Goal: Information Seeking & Learning: Find specific fact

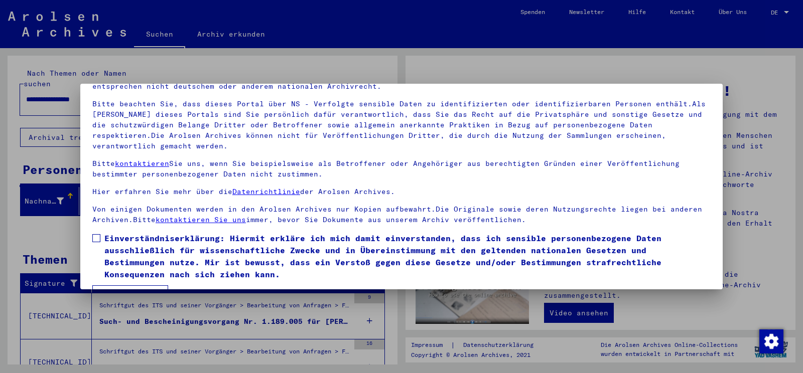
scroll to position [85, 0]
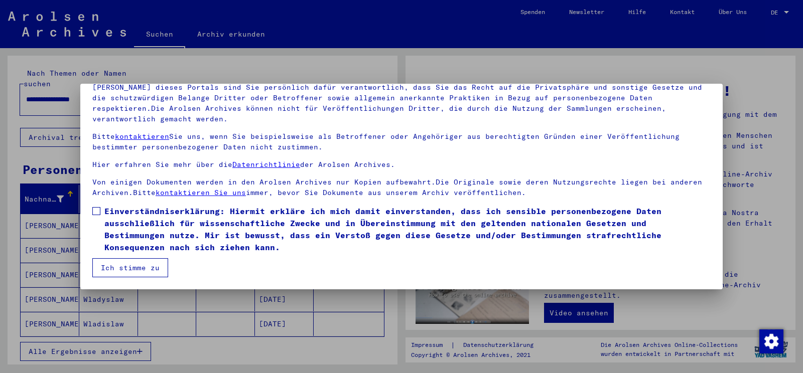
click at [94, 210] on span at bounding box center [96, 211] width 8 height 8
click at [123, 268] on button "Ich stimme zu" at bounding box center [130, 267] width 76 height 19
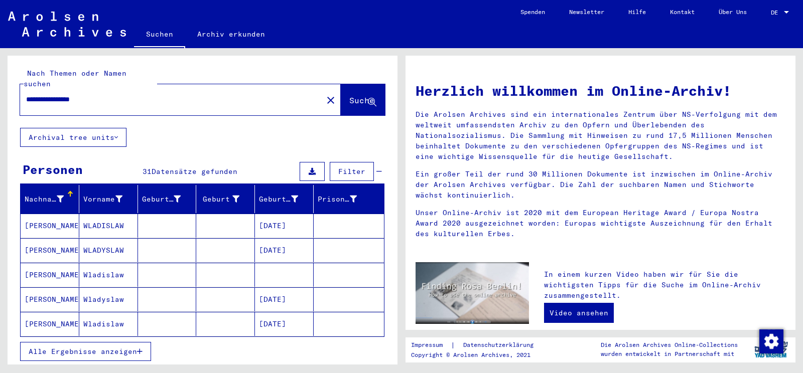
click at [96, 347] on span "Alle Ergebnisse anzeigen" at bounding box center [83, 351] width 108 height 9
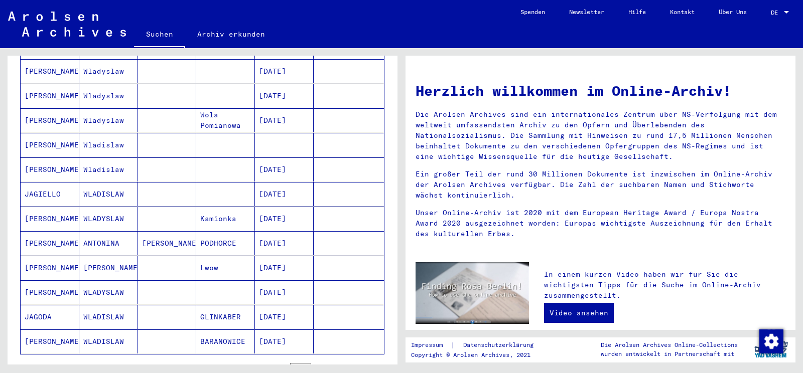
scroll to position [527, 0]
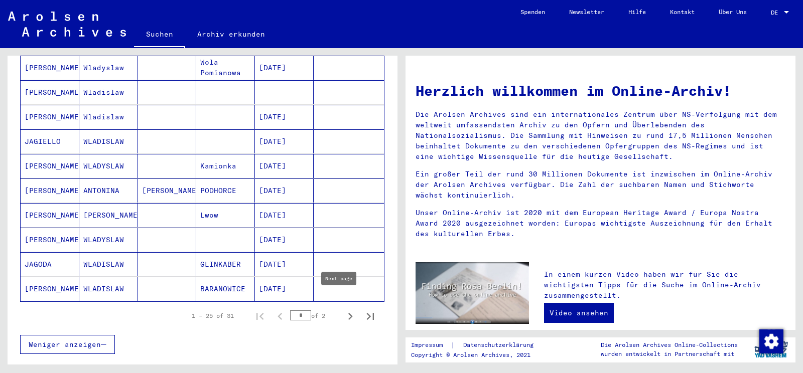
click at [343, 310] on icon "Next page" at bounding box center [350, 317] width 14 height 14
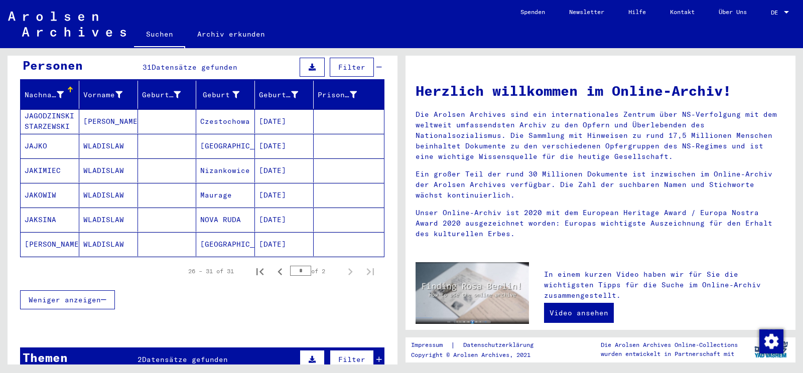
scroll to position [21, 0]
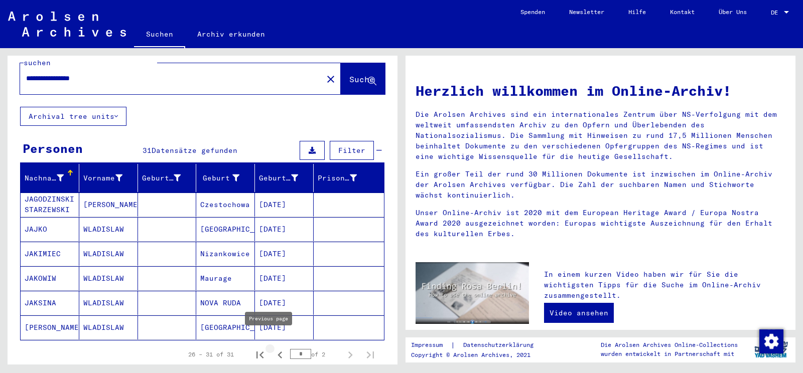
click at [277, 352] on icon "Previous page" at bounding box center [279, 355] width 5 height 7
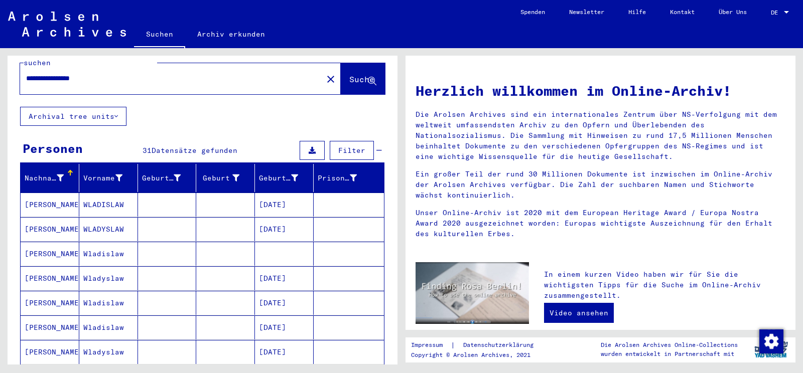
click at [35, 244] on mat-cell "[PERSON_NAME]" at bounding box center [50, 254] width 59 height 24
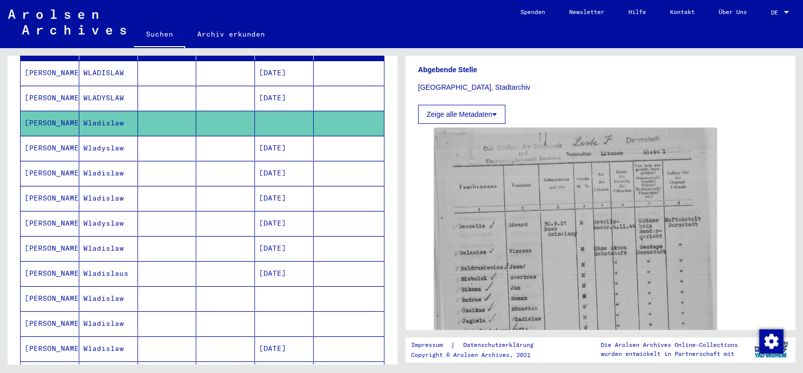
scroll to position [179, 0]
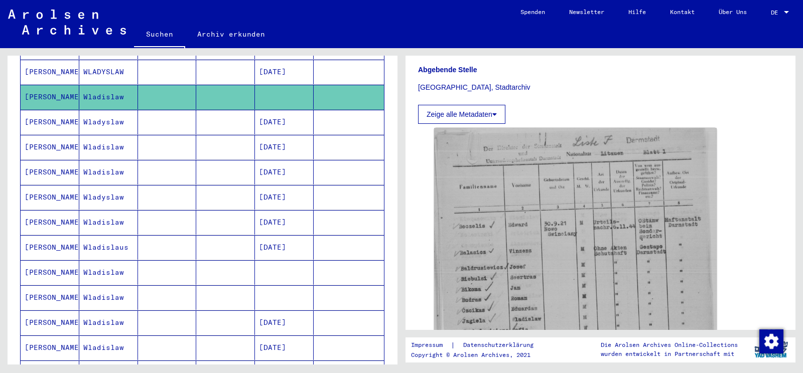
click at [52, 260] on mat-cell "[PERSON_NAME]" at bounding box center [50, 272] width 59 height 25
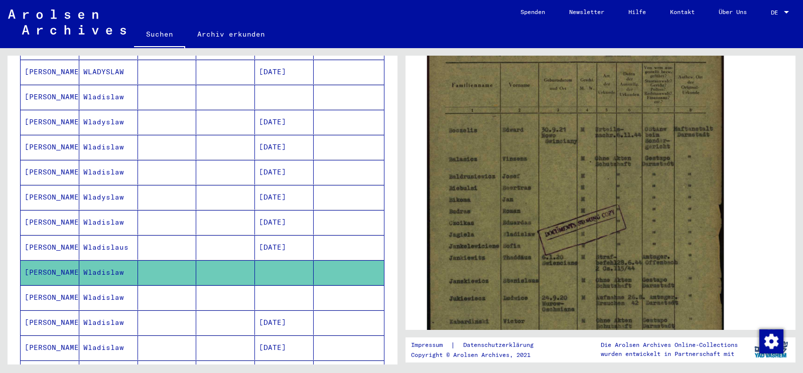
scroll to position [263, 0]
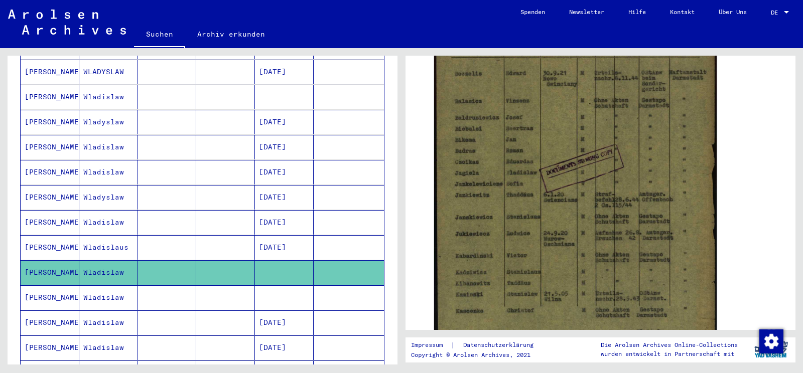
click at [38, 285] on mat-cell "[PERSON_NAME]" at bounding box center [50, 297] width 59 height 25
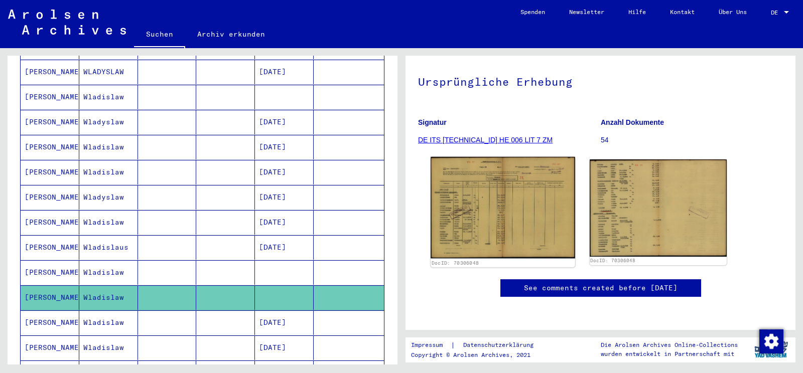
scroll to position [105, 0]
click at [504, 197] on img at bounding box center [502, 208] width 144 height 102
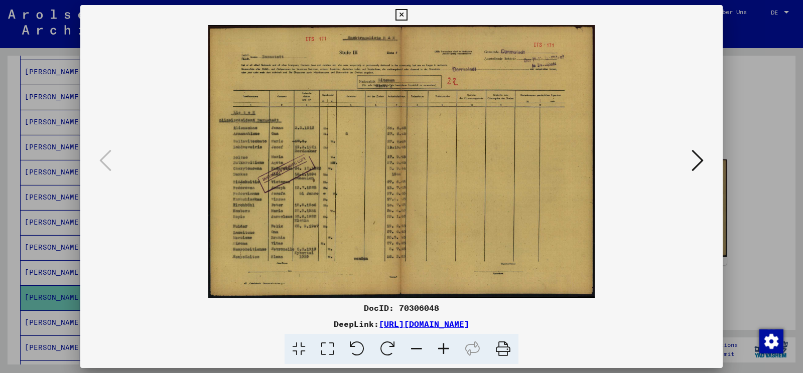
click at [448, 351] on icon at bounding box center [443, 349] width 27 height 31
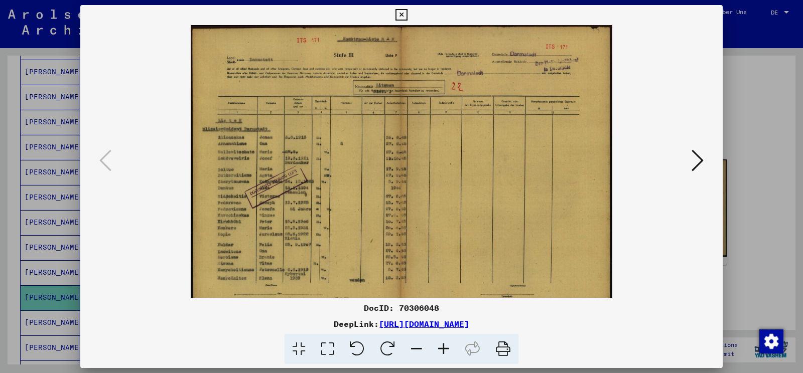
click at [448, 351] on icon at bounding box center [443, 349] width 27 height 31
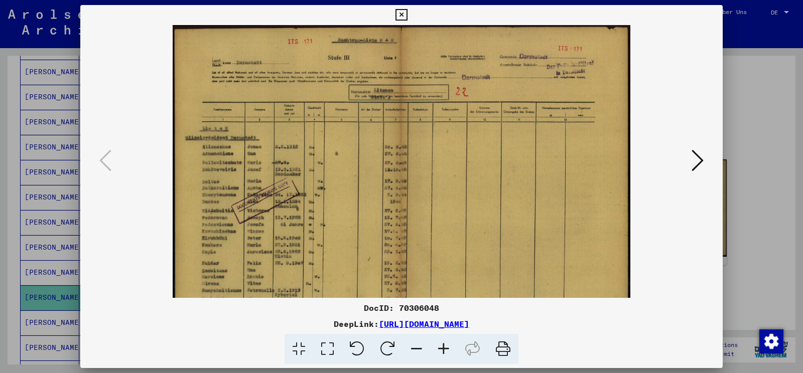
click at [448, 351] on icon at bounding box center [443, 349] width 27 height 31
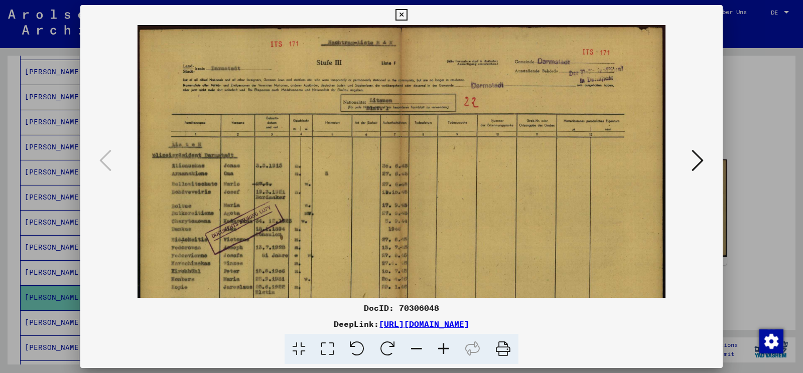
click at [448, 351] on icon at bounding box center [443, 349] width 27 height 31
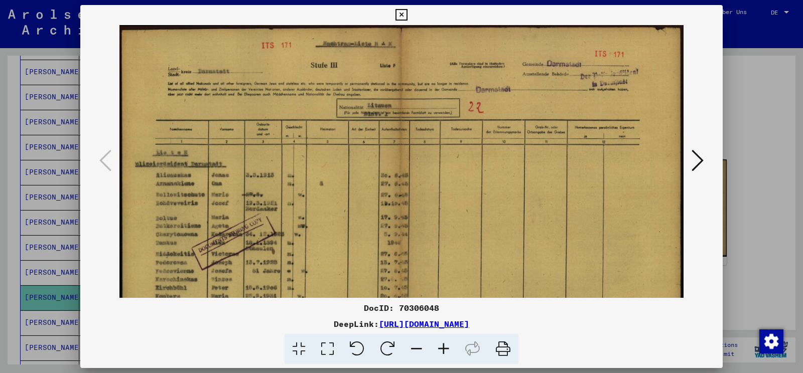
click at [448, 351] on icon at bounding box center [443, 349] width 27 height 31
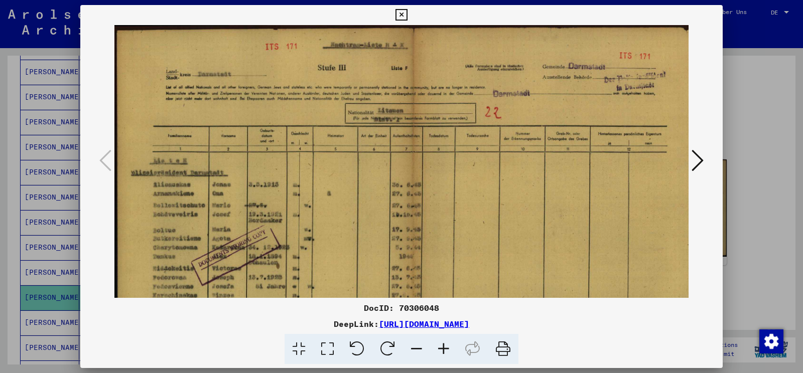
click at [448, 351] on icon at bounding box center [443, 349] width 27 height 31
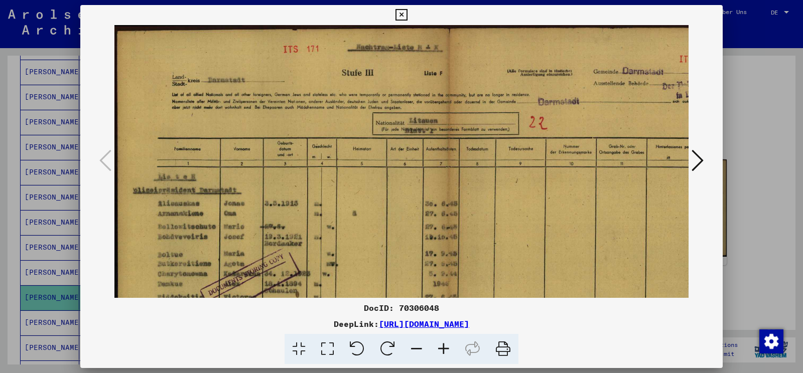
click at [448, 351] on icon at bounding box center [443, 349] width 27 height 31
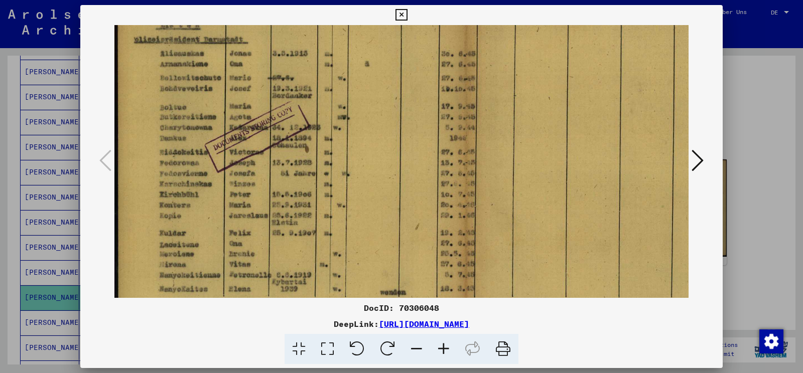
drag, startPoint x: 377, startPoint y: 259, endPoint x: 460, endPoint y: 99, distance: 180.4
click at [460, 99] on img at bounding box center [466, 115] width 705 height 499
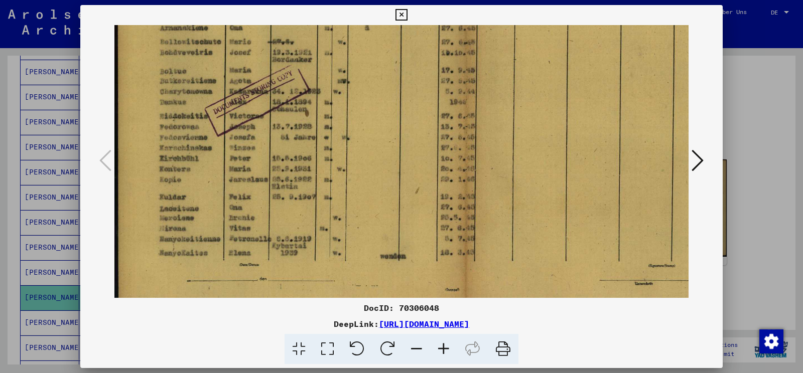
scroll to position [226, 0]
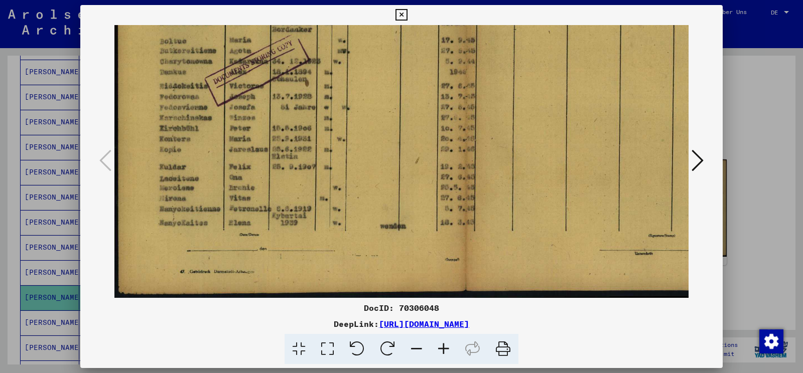
drag, startPoint x: 399, startPoint y: 213, endPoint x: 441, endPoint y: 128, distance: 94.7
click at [441, 128] on img at bounding box center [466, 48] width 705 height 499
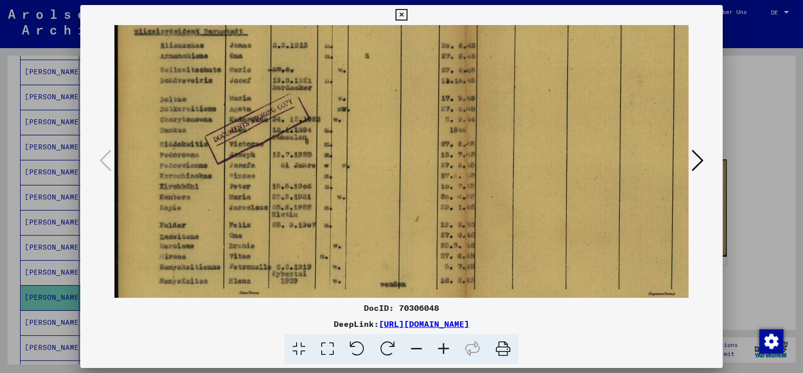
scroll to position [185, 0]
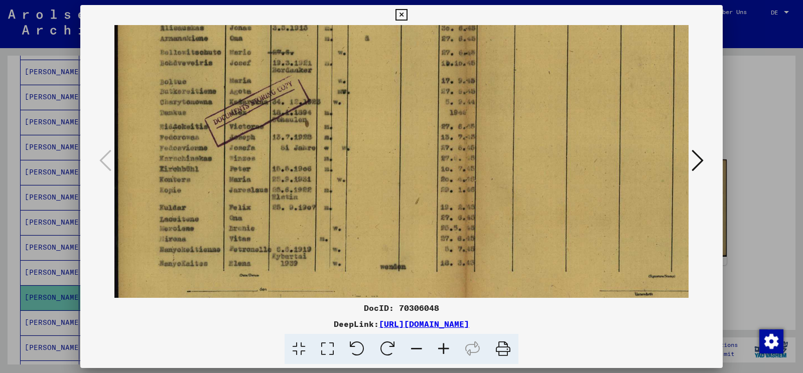
drag, startPoint x: 293, startPoint y: 165, endPoint x: 441, endPoint y: 205, distance: 154.0
click at [441, 205] on img at bounding box center [466, 89] width 705 height 499
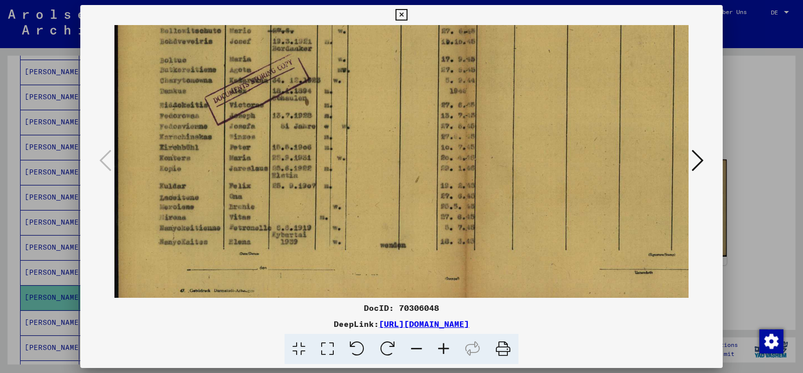
drag, startPoint x: 446, startPoint y: 219, endPoint x: 461, endPoint y: 196, distance: 27.4
click at [461, 196] on img at bounding box center [466, 67] width 705 height 499
click at [698, 162] on button at bounding box center [697, 161] width 18 height 29
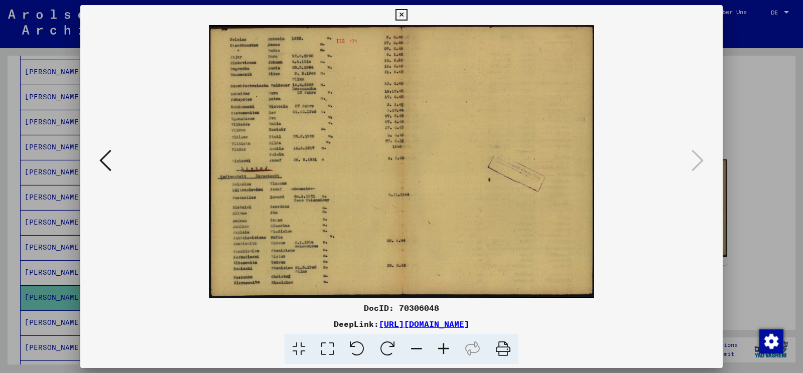
scroll to position [0, 0]
click at [441, 346] on icon at bounding box center [443, 349] width 27 height 31
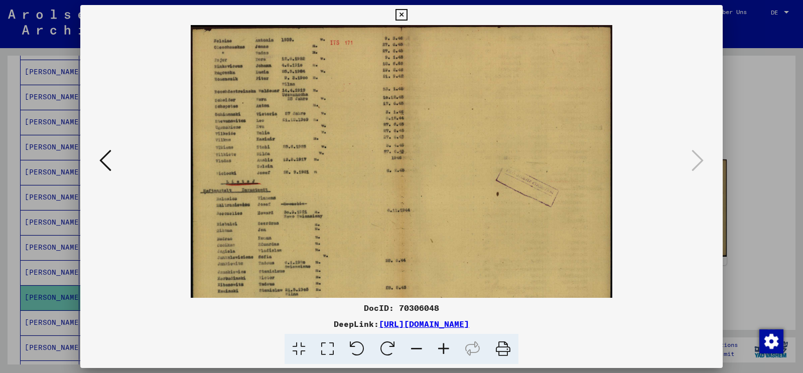
click at [441, 346] on icon at bounding box center [443, 349] width 27 height 31
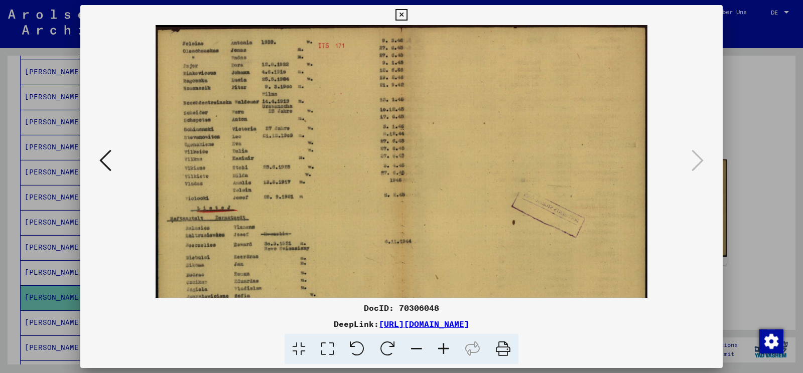
click at [441, 346] on icon at bounding box center [443, 349] width 27 height 31
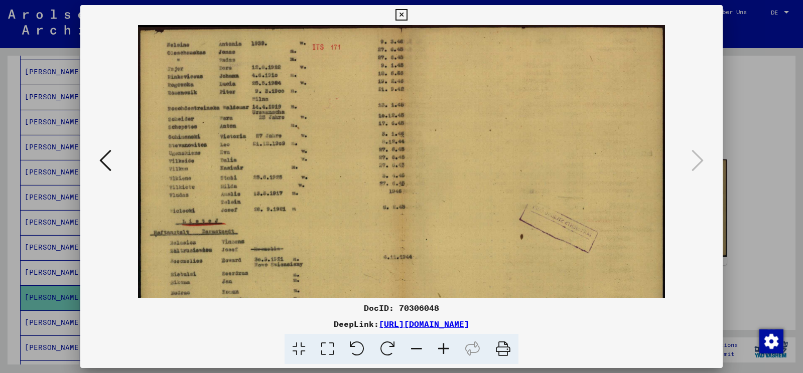
click at [441, 346] on icon at bounding box center [443, 349] width 27 height 31
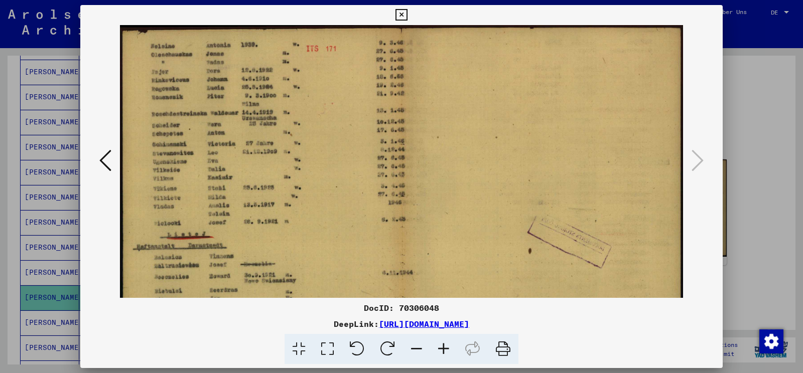
click at [441, 346] on icon at bounding box center [443, 349] width 27 height 31
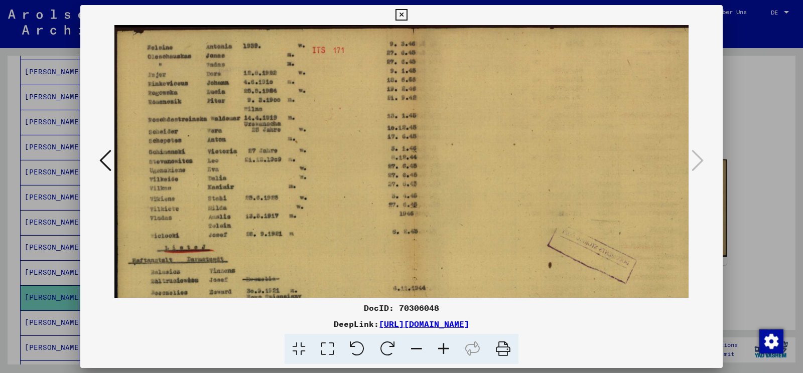
click at [441, 346] on icon at bounding box center [443, 349] width 27 height 31
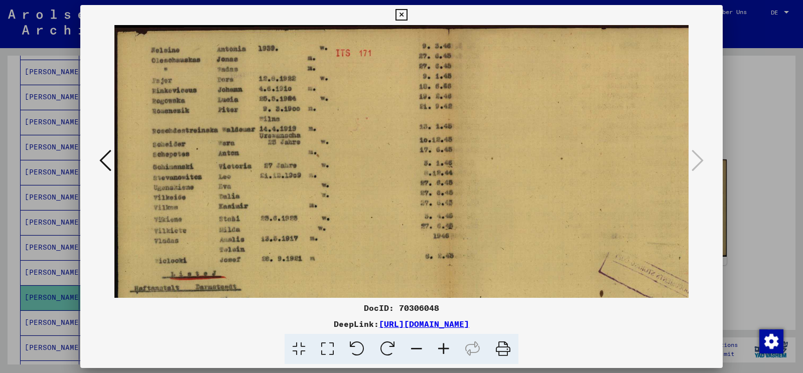
click at [441, 346] on icon at bounding box center [443, 349] width 27 height 31
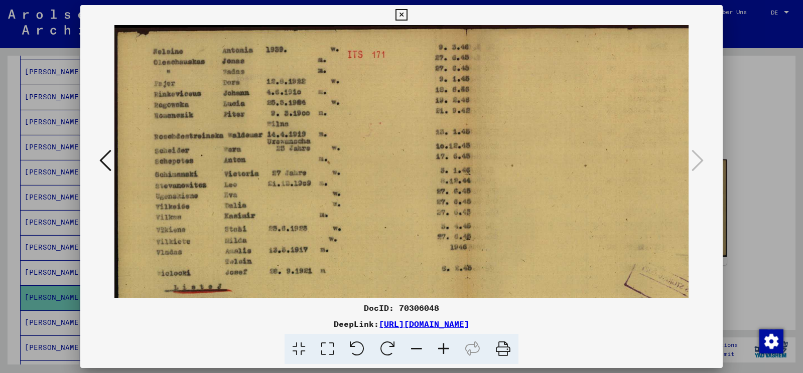
click at [441, 346] on icon at bounding box center [443, 349] width 27 height 31
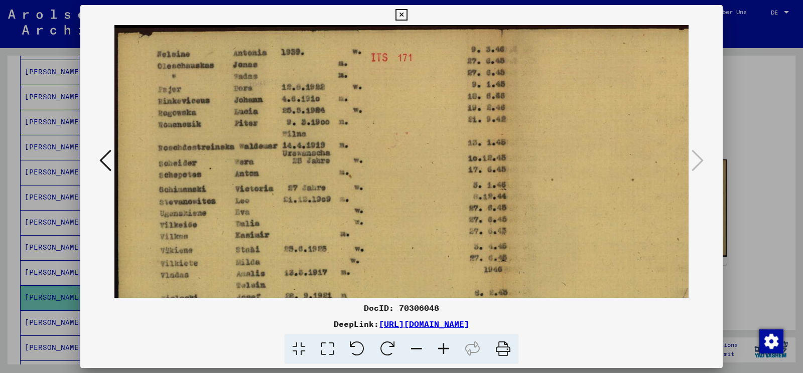
click at [441, 346] on icon at bounding box center [443, 349] width 27 height 31
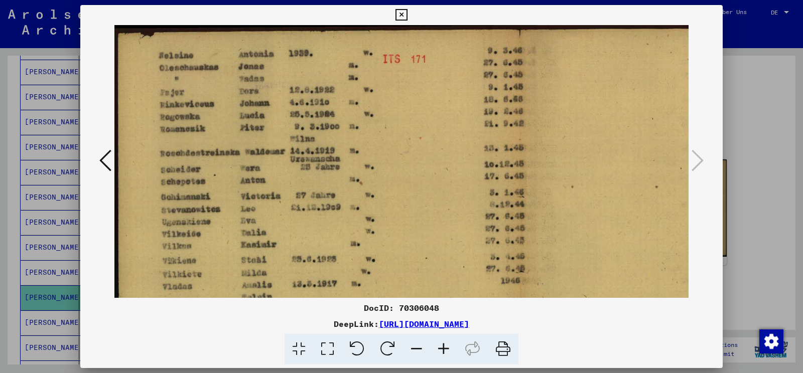
click at [441, 346] on icon at bounding box center [443, 349] width 27 height 31
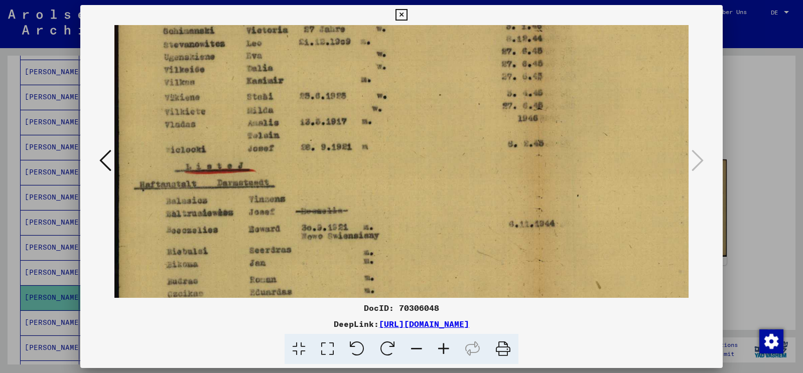
drag, startPoint x: 353, startPoint y: 211, endPoint x: 462, endPoint y: 33, distance: 208.5
click at [462, 33] on img at bounding box center [537, 150] width 846 height 599
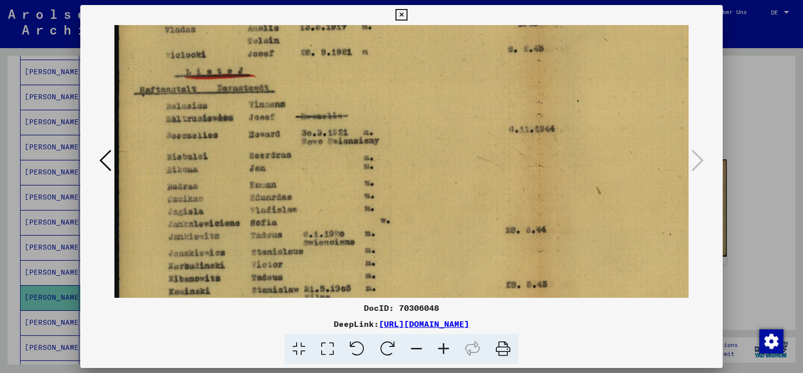
scroll to position [269, 0]
drag, startPoint x: 424, startPoint y: 113, endPoint x: 441, endPoint y: 77, distance: 39.9
click at [441, 77] on img at bounding box center [537, 55] width 846 height 599
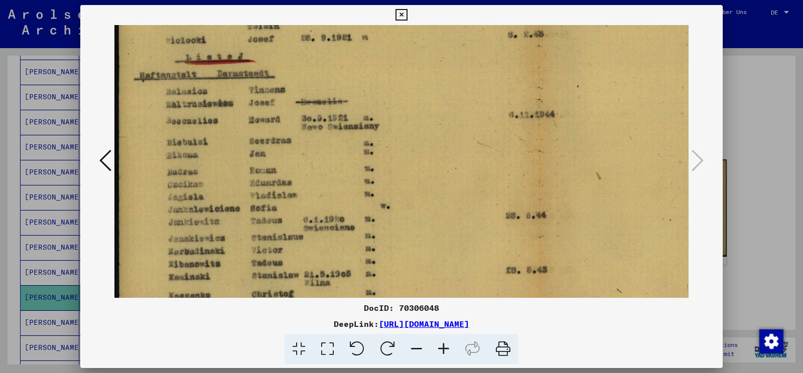
scroll to position [326, 0]
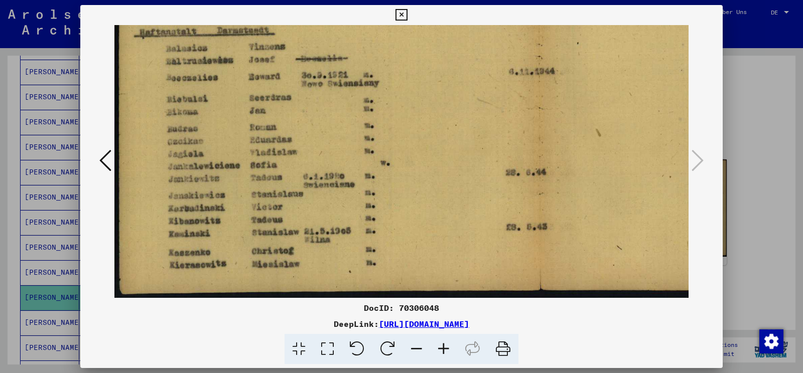
drag, startPoint x: 532, startPoint y: 218, endPoint x: 570, endPoint y: 126, distance: 99.2
click at [407, 15] on icon at bounding box center [401, 15] width 12 height 12
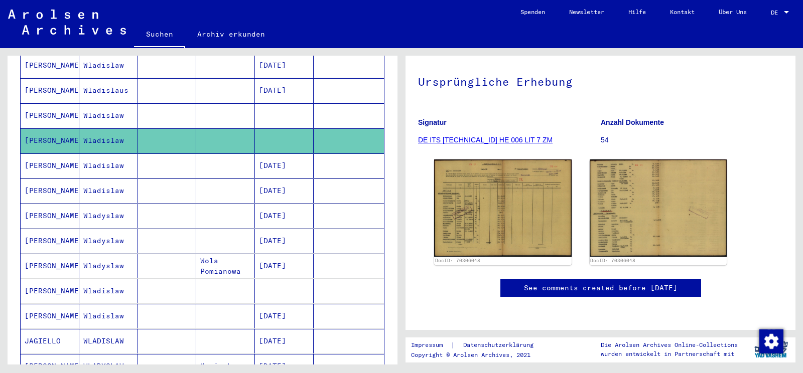
scroll to position [337, 0]
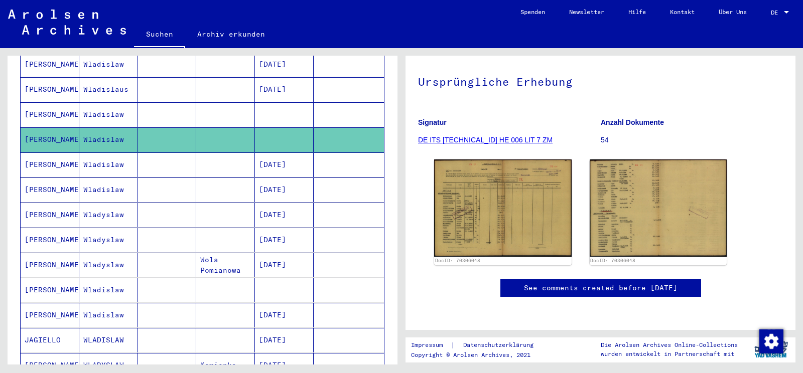
click at [49, 278] on mat-cell "[PERSON_NAME]" at bounding box center [50, 290] width 59 height 25
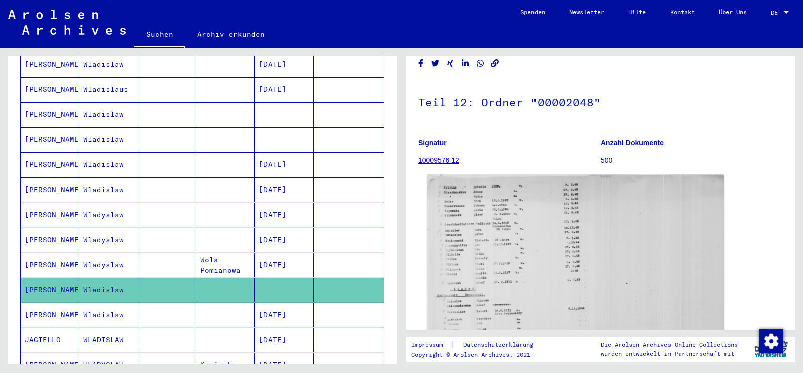
scroll to position [105, 0]
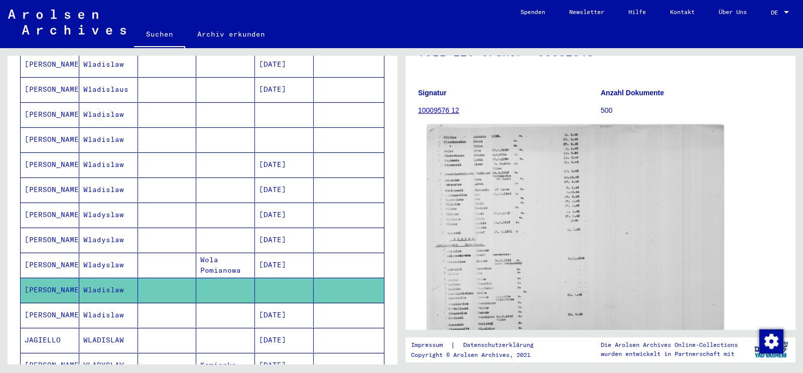
click at [521, 270] on img at bounding box center [575, 232] width 296 height 215
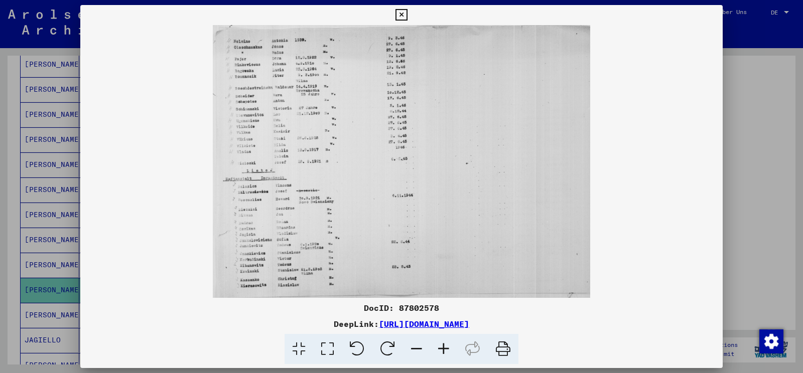
click at [442, 348] on icon at bounding box center [443, 349] width 27 height 31
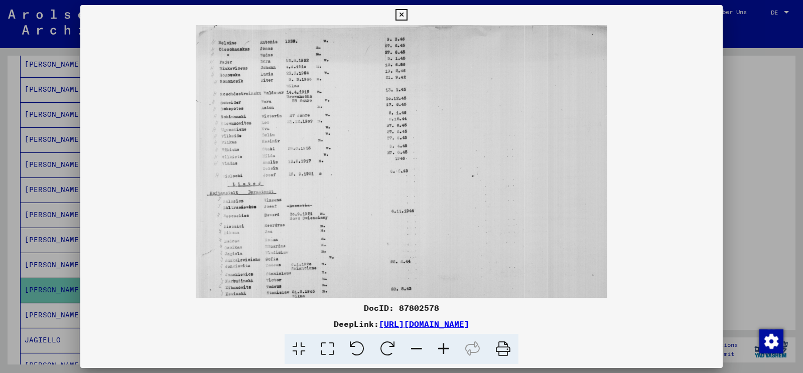
click at [442, 348] on icon at bounding box center [443, 349] width 27 height 31
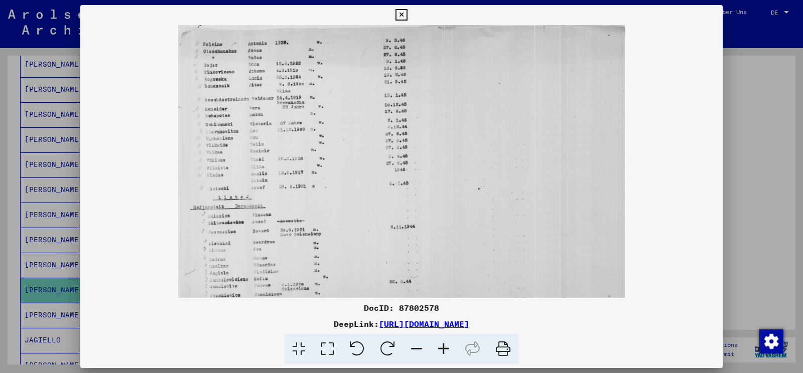
click at [442, 348] on icon at bounding box center [443, 349] width 27 height 31
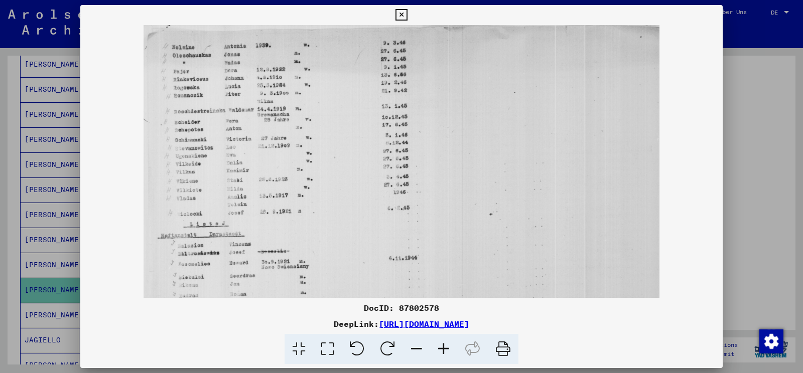
click at [442, 348] on icon at bounding box center [443, 349] width 27 height 31
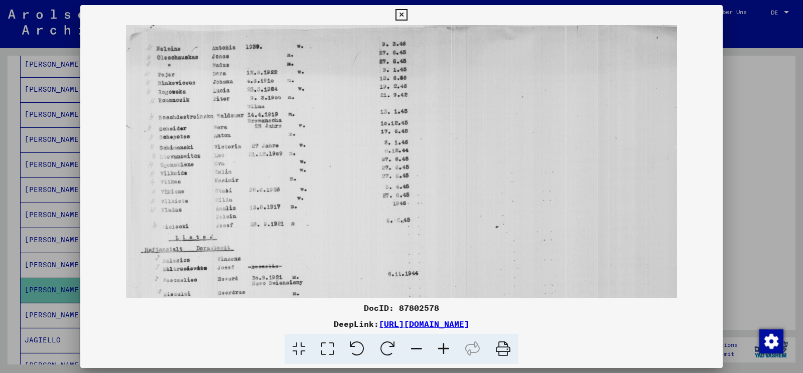
click at [442, 348] on icon at bounding box center [443, 349] width 27 height 31
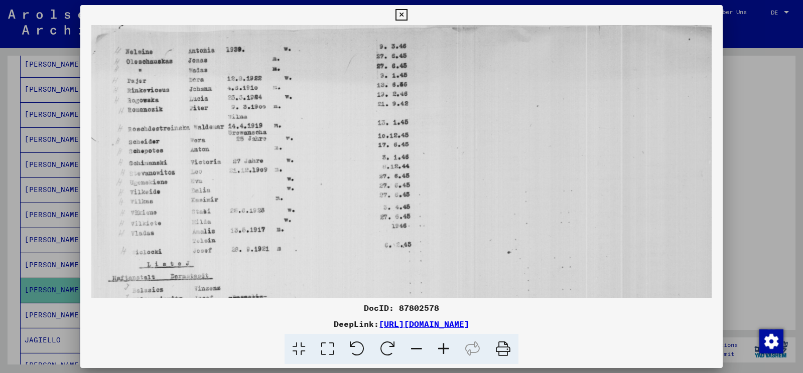
click at [442, 348] on icon at bounding box center [443, 349] width 27 height 31
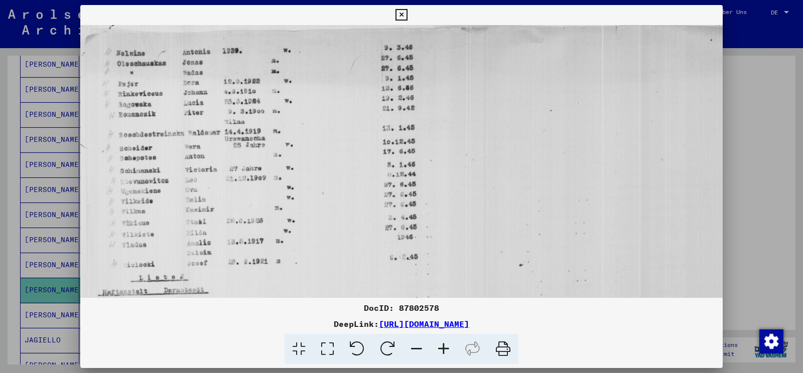
click at [442, 348] on icon at bounding box center [443, 349] width 27 height 31
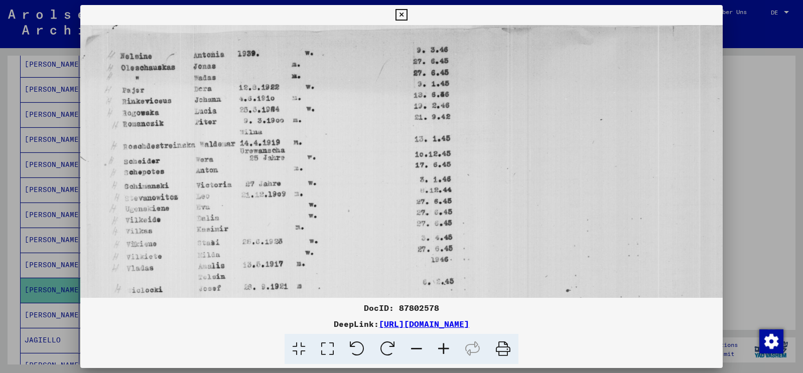
click at [442, 348] on icon at bounding box center [443, 349] width 27 height 31
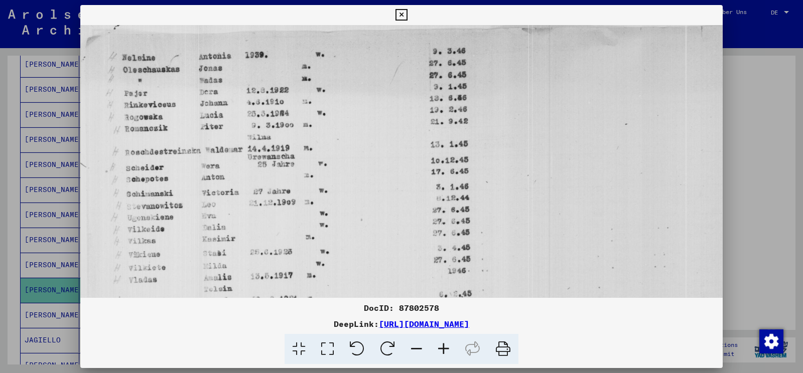
click at [442, 348] on icon at bounding box center [443, 349] width 27 height 31
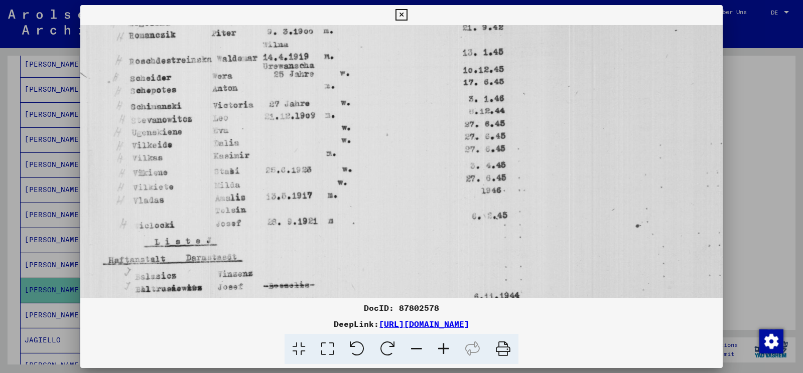
drag, startPoint x: 384, startPoint y: 227, endPoint x: 421, endPoint y: 123, distance: 110.8
click at [421, 123] on img at bounding box center [494, 221] width 828 height 599
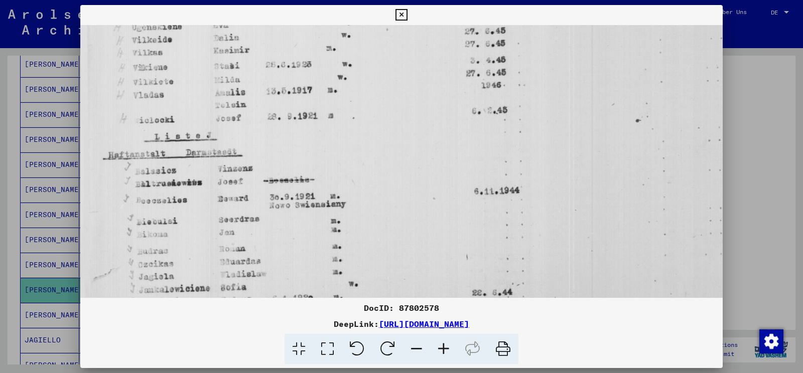
drag, startPoint x: 352, startPoint y: 240, endPoint x: 391, endPoint y: 135, distance: 112.4
click at [391, 135] on img at bounding box center [494, 116] width 828 height 599
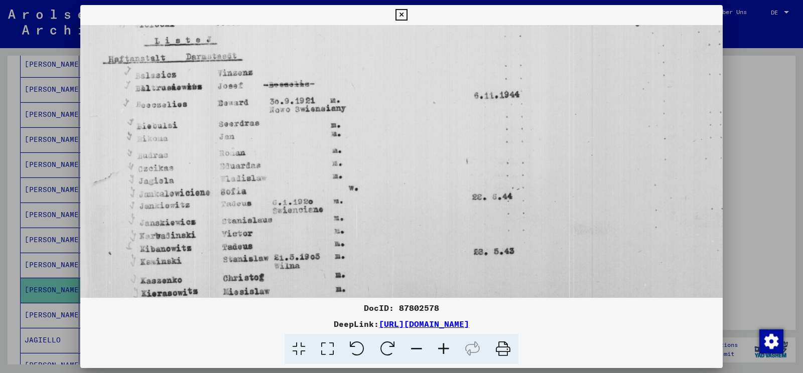
drag, startPoint x: 324, startPoint y: 249, endPoint x: 363, endPoint y: 152, distance: 104.9
click at [363, 152] on img at bounding box center [494, 20] width 828 height 599
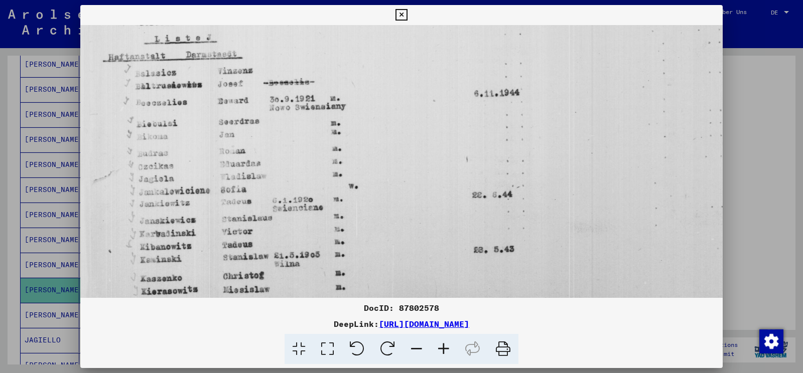
scroll to position [326, 0]
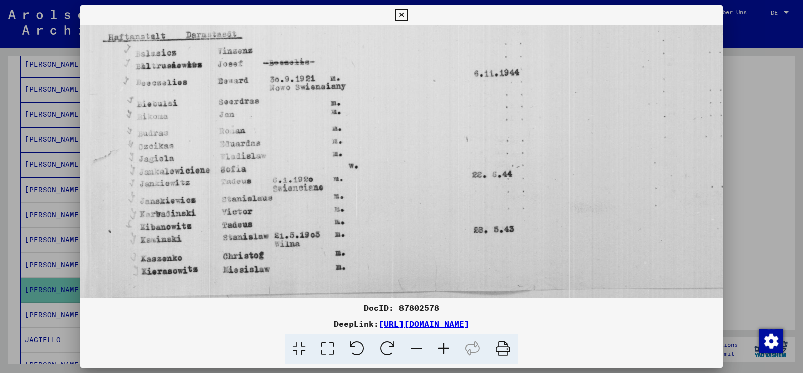
drag, startPoint x: 388, startPoint y: 213, endPoint x: 417, endPoint y: 162, distance: 58.9
click at [410, 14] on button at bounding box center [401, 15] width 18 height 20
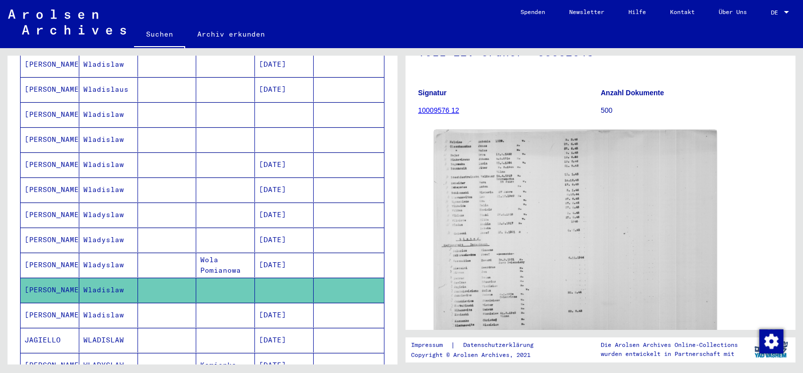
drag, startPoint x: 96, startPoint y: 292, endPoint x: 126, endPoint y: 207, distance: 90.9
click at [126, 303] on mat-cell "Wladislaw" at bounding box center [108, 315] width 59 height 25
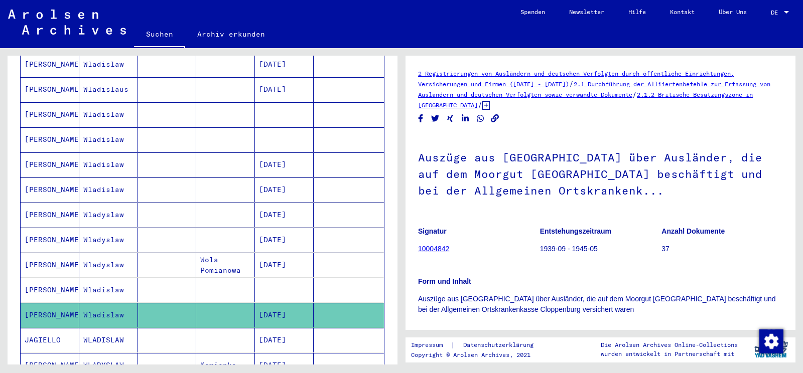
click at [430, 29] on div "Suchen Archiv erkunden" at bounding box center [321, 35] width 374 height 26
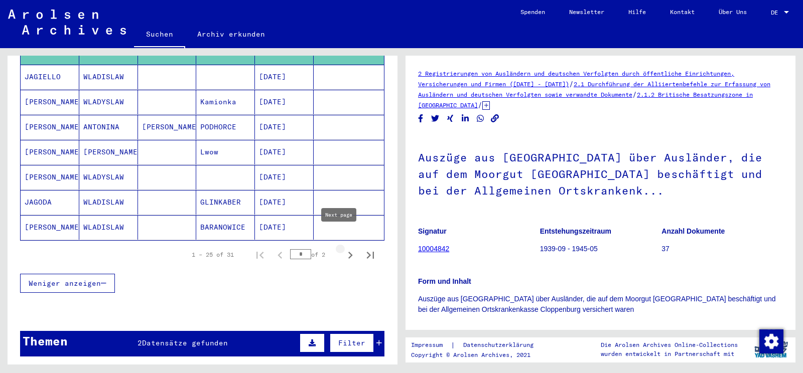
click at [343, 248] on icon "Next page" at bounding box center [350, 255] width 14 height 14
type input "*"
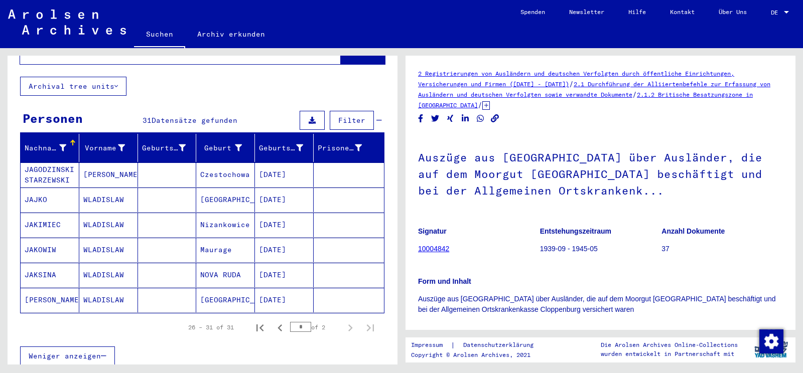
scroll to position [53, 0]
